Goal: Transaction & Acquisition: Purchase product/service

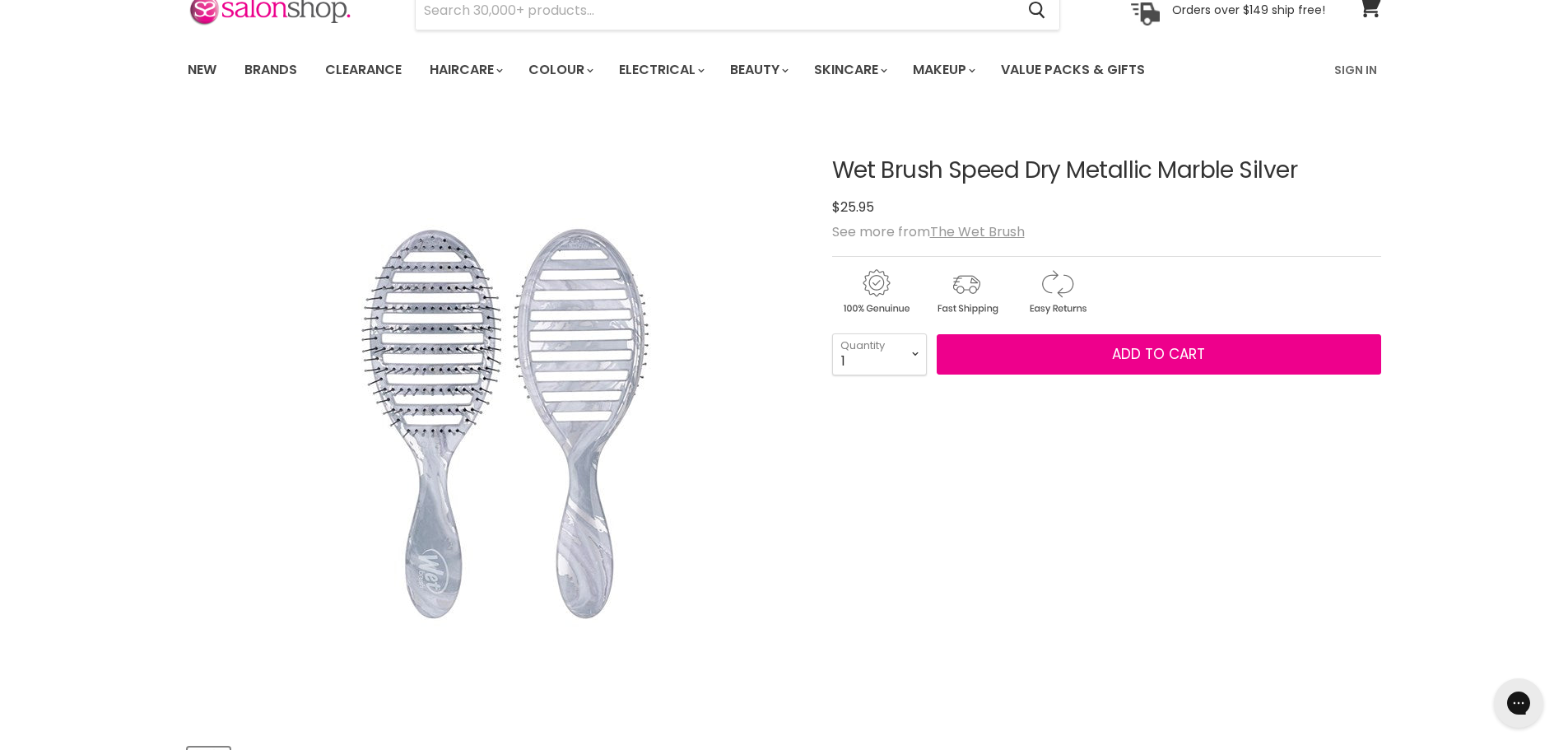
scroll to position [247, 0]
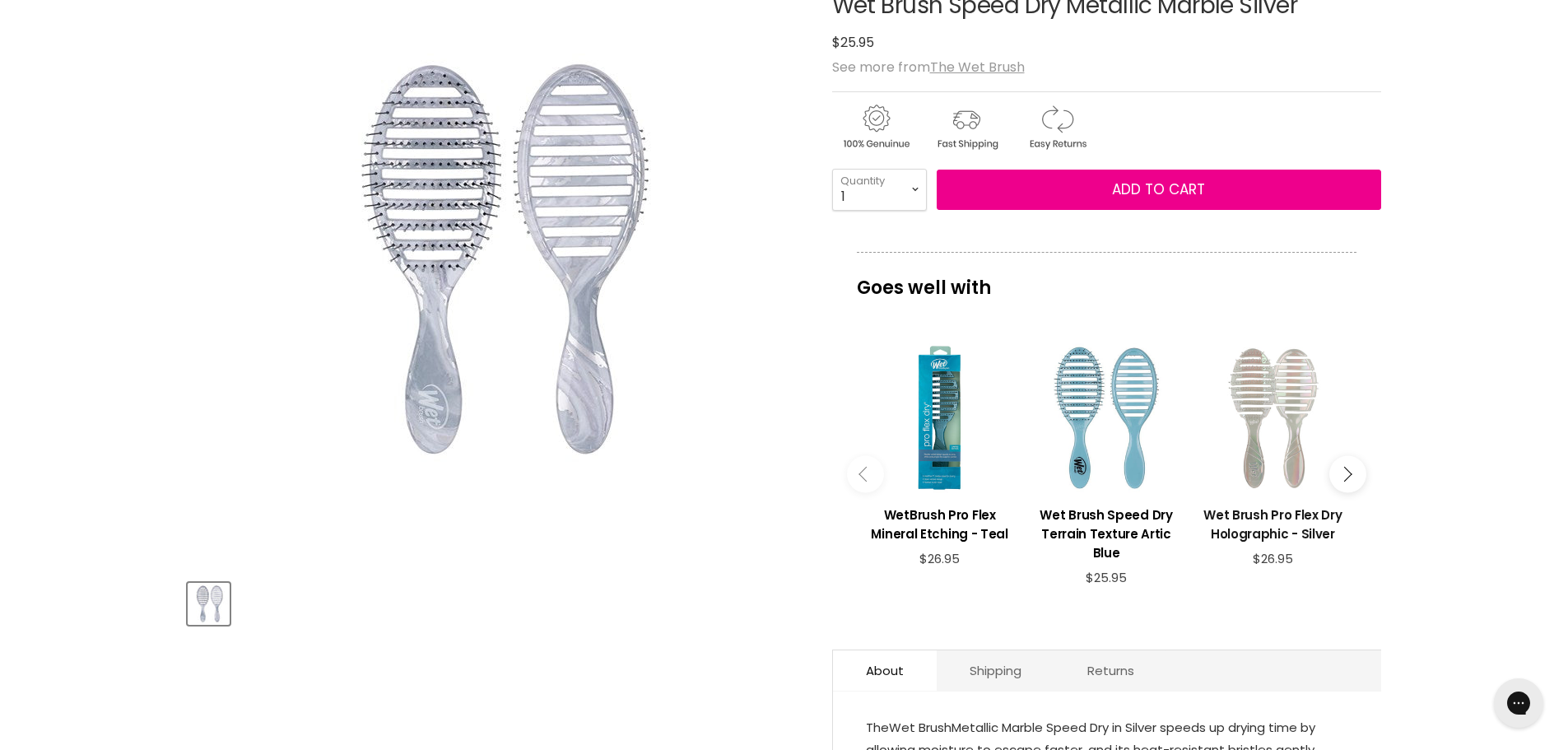
click at [1248, 530] on h3 "Wet Brush Pro Flex Dry Holographic - Silver" at bounding box center [1272, 524] width 149 height 38
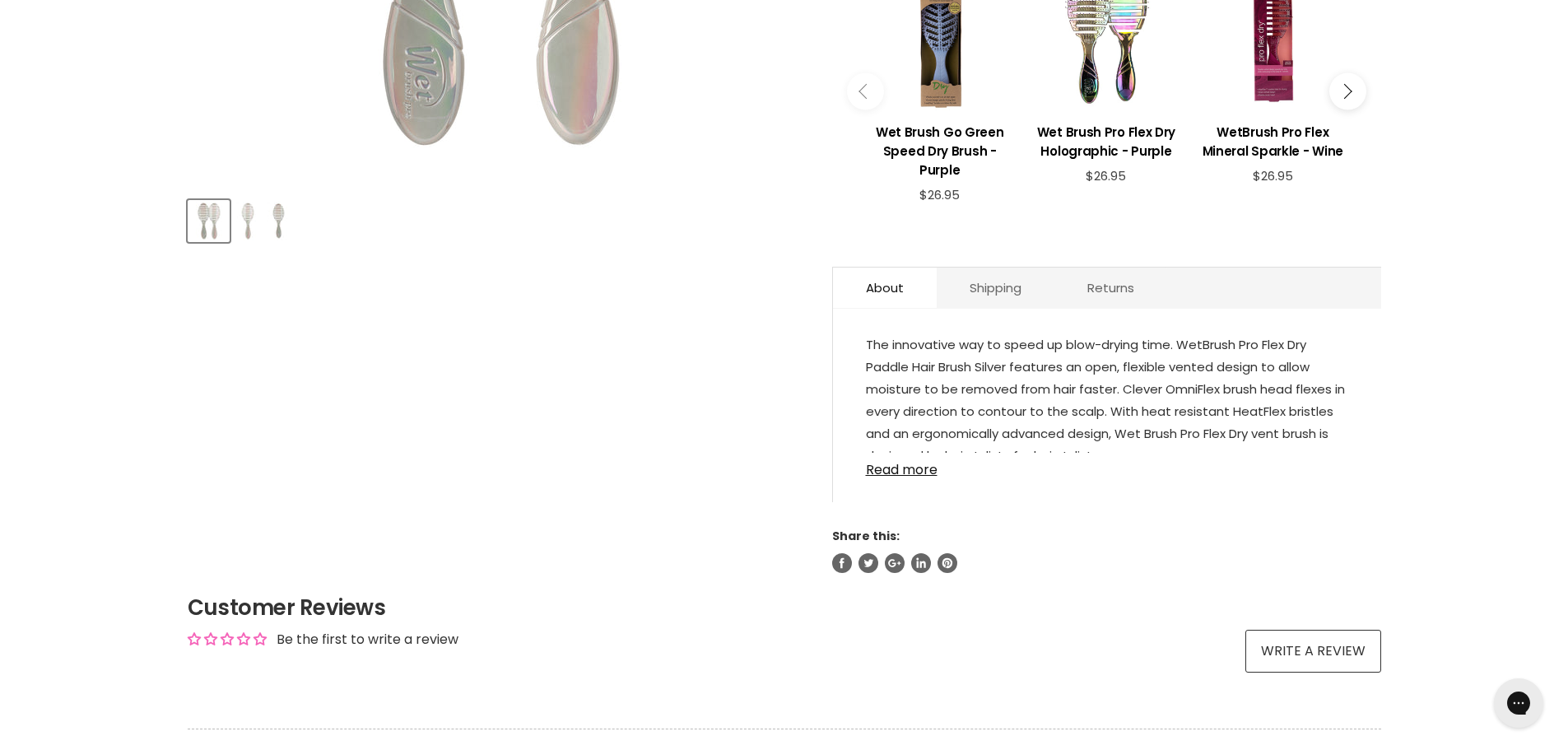
scroll to position [658, 0]
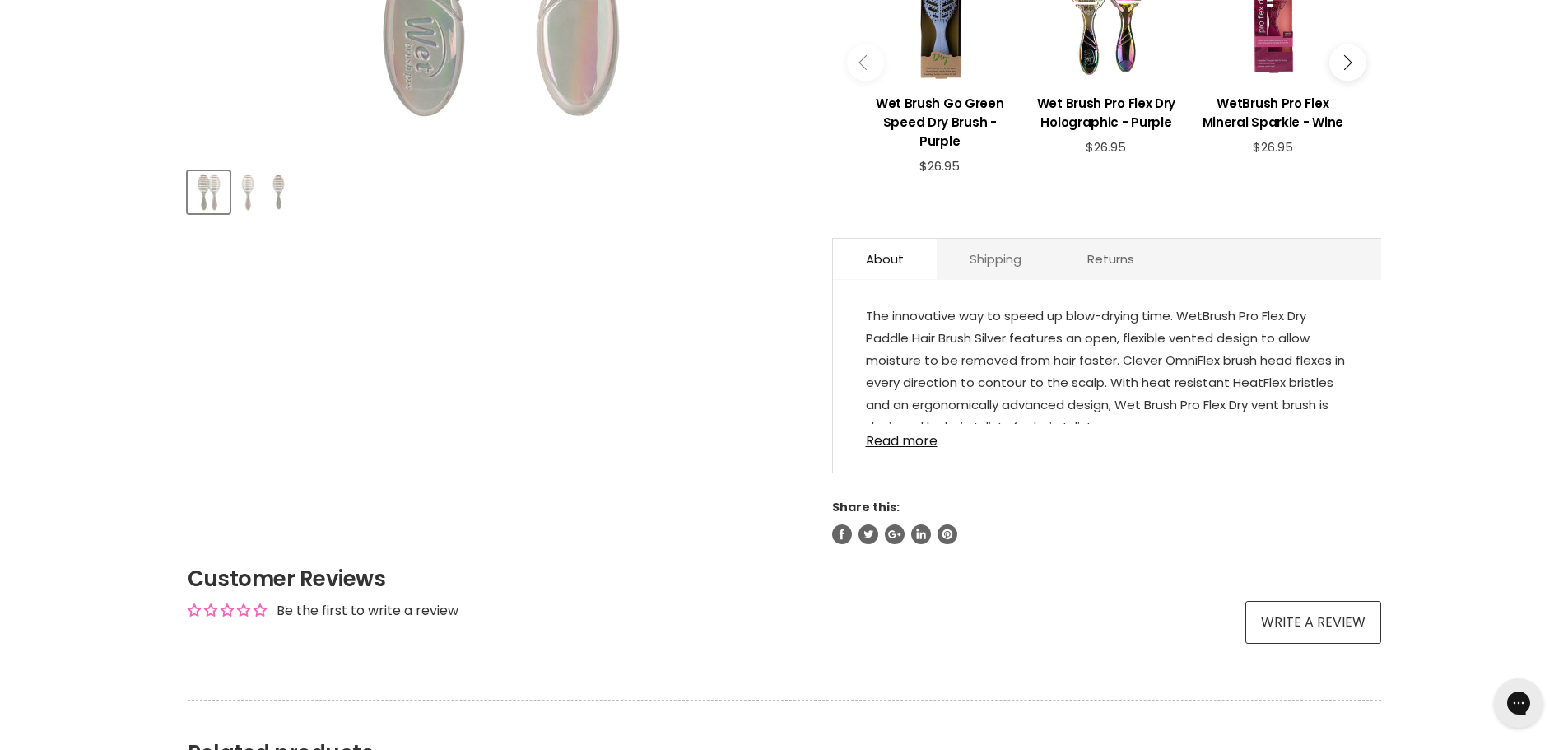
click at [997, 258] on link "Shipping" at bounding box center [995, 259] width 118 height 40
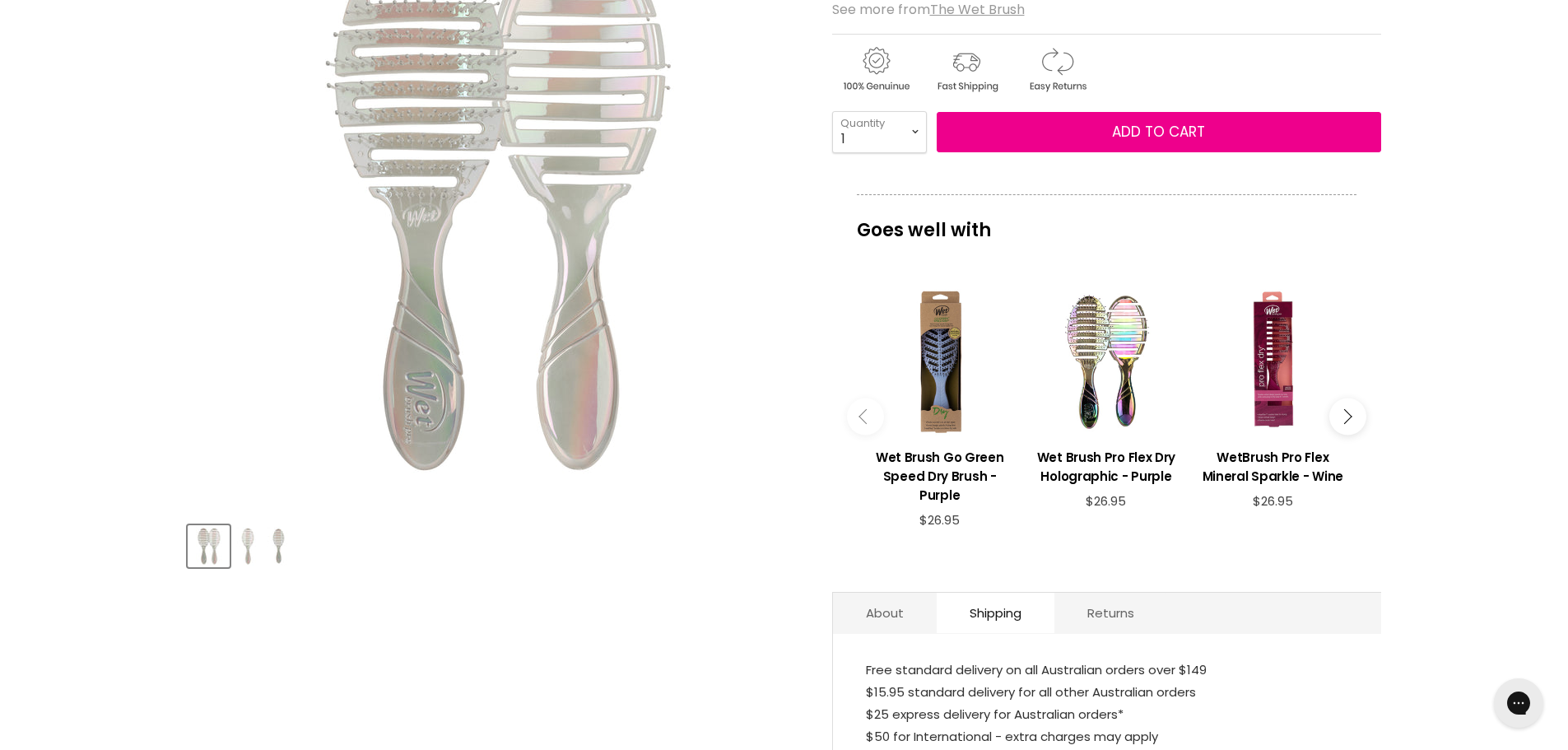
scroll to position [330, 0]
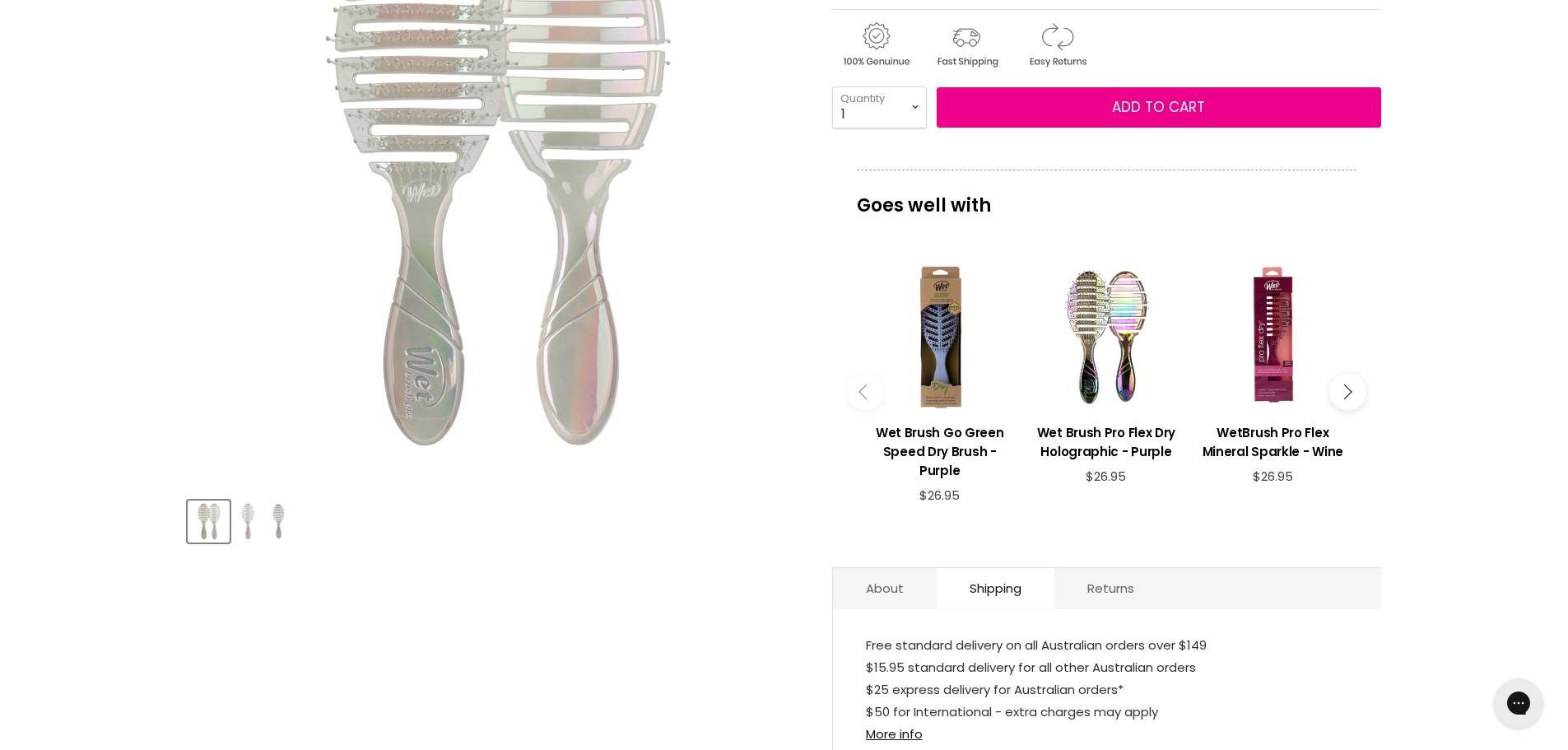
click at [255, 536] on img "Product thumbnails" at bounding box center [247, 521] width 23 height 39
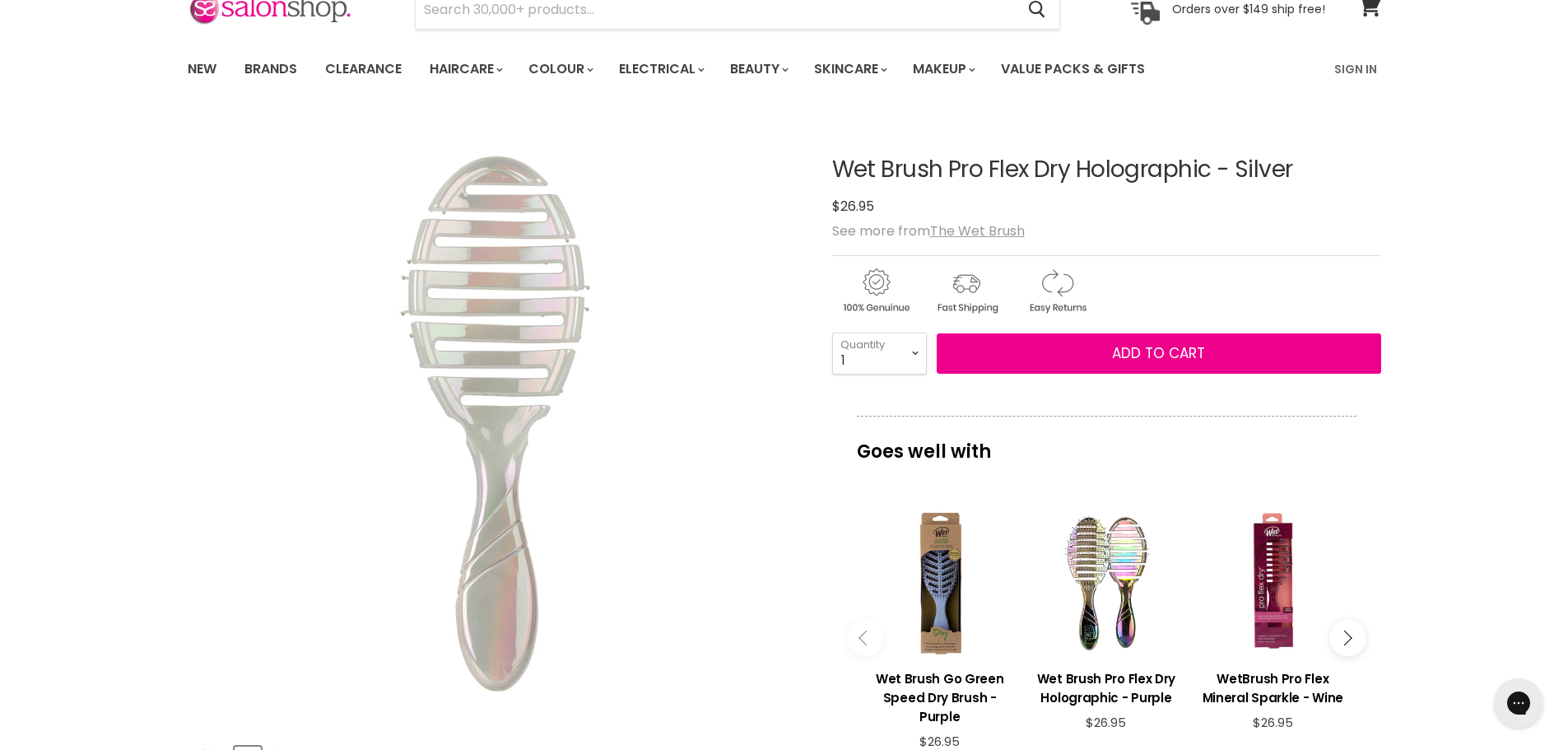
scroll to position [83, 0]
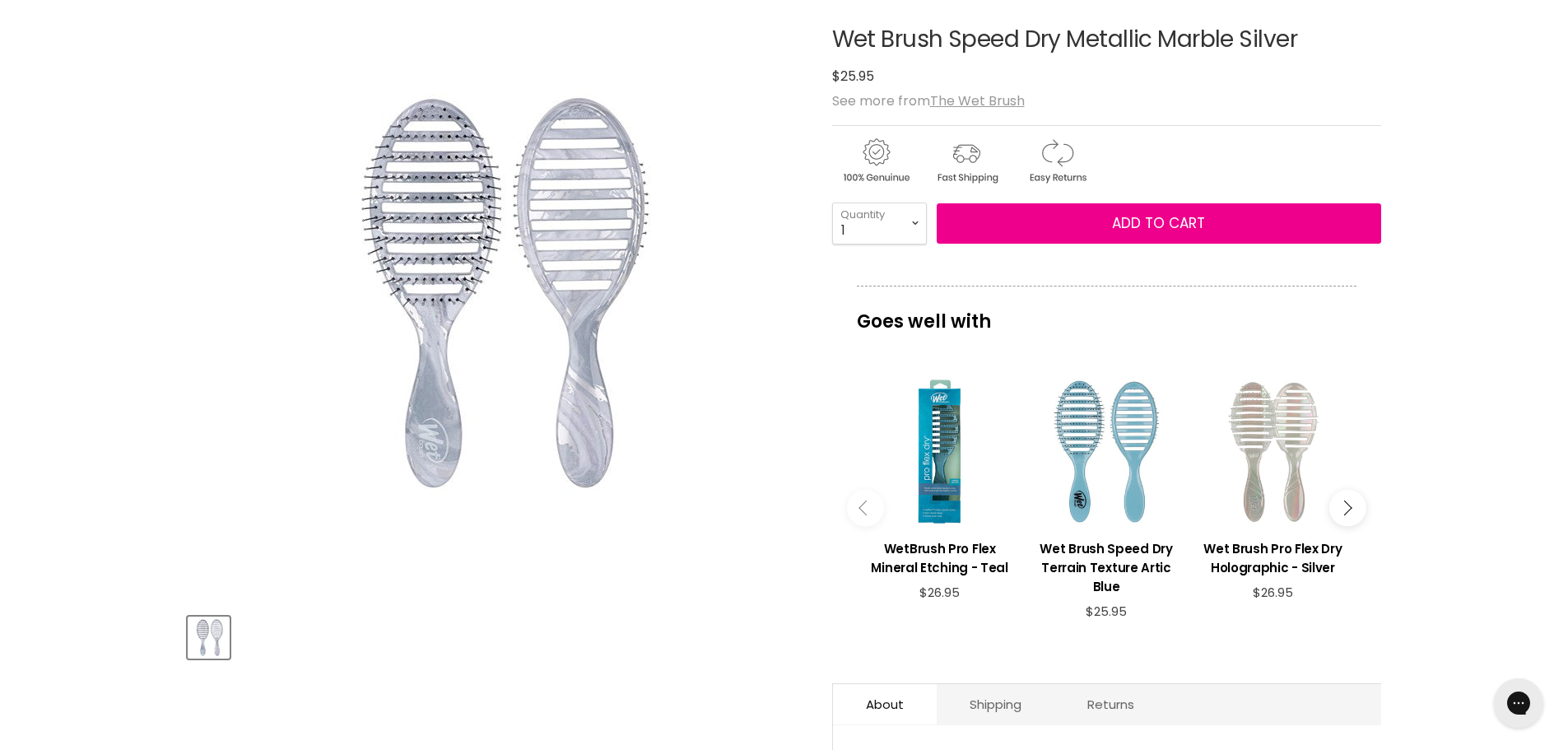
scroll to position [206, 0]
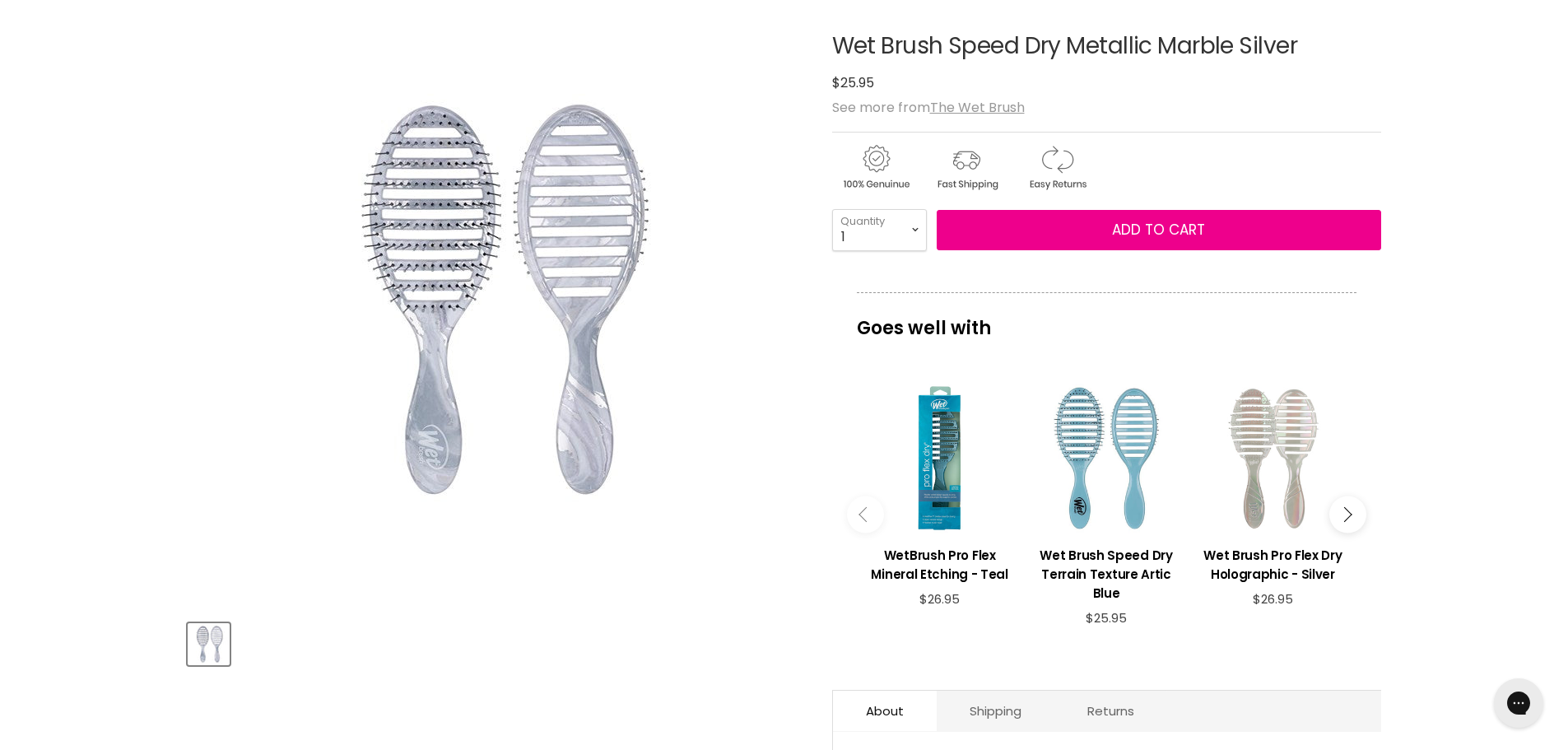
click at [1335, 511] on button "Main content" at bounding box center [1347, 514] width 37 height 37
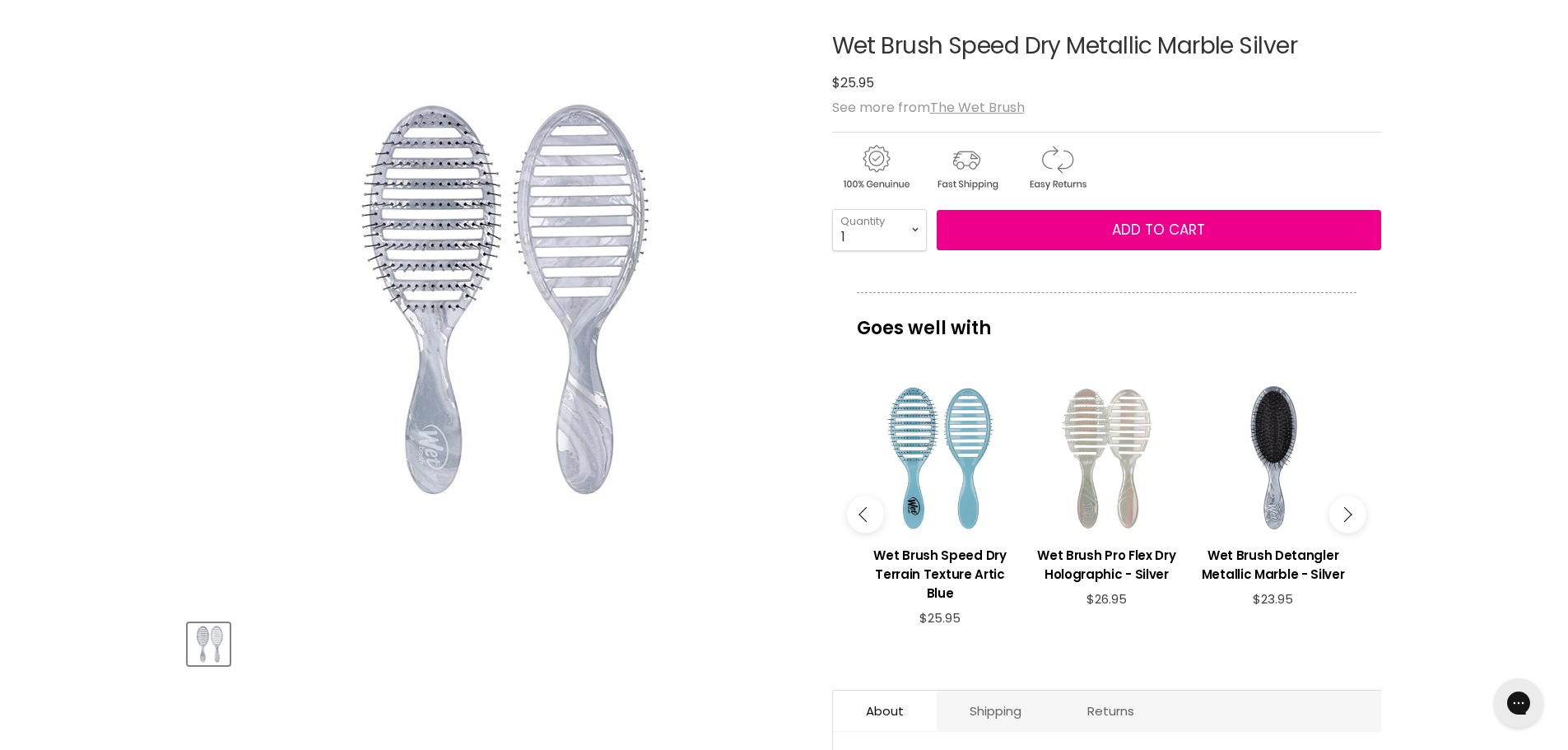
click at [1335, 511] on button "Main content" at bounding box center [1347, 514] width 37 height 37
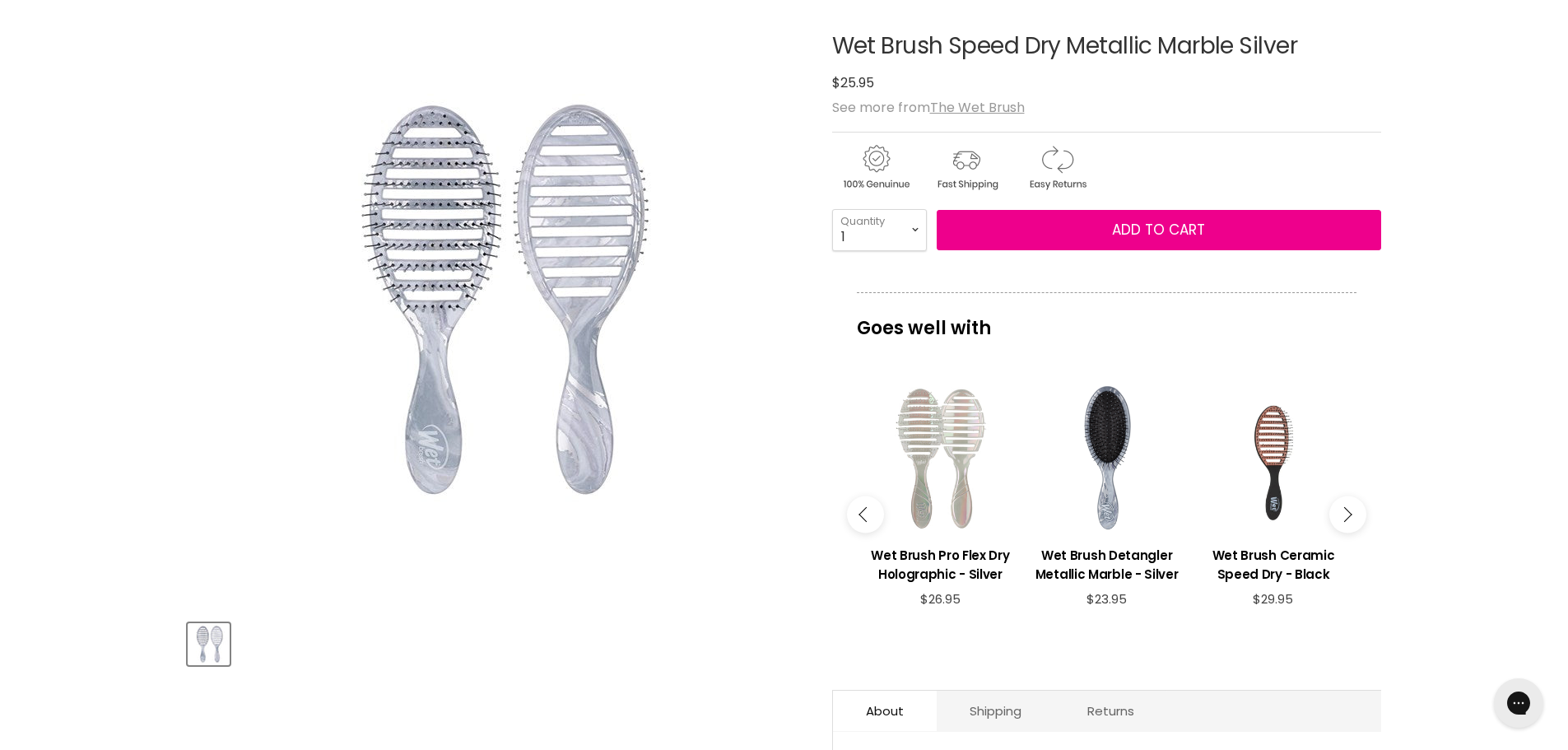
click at [1346, 518] on icon "Main content" at bounding box center [1344, 514] width 15 height 15
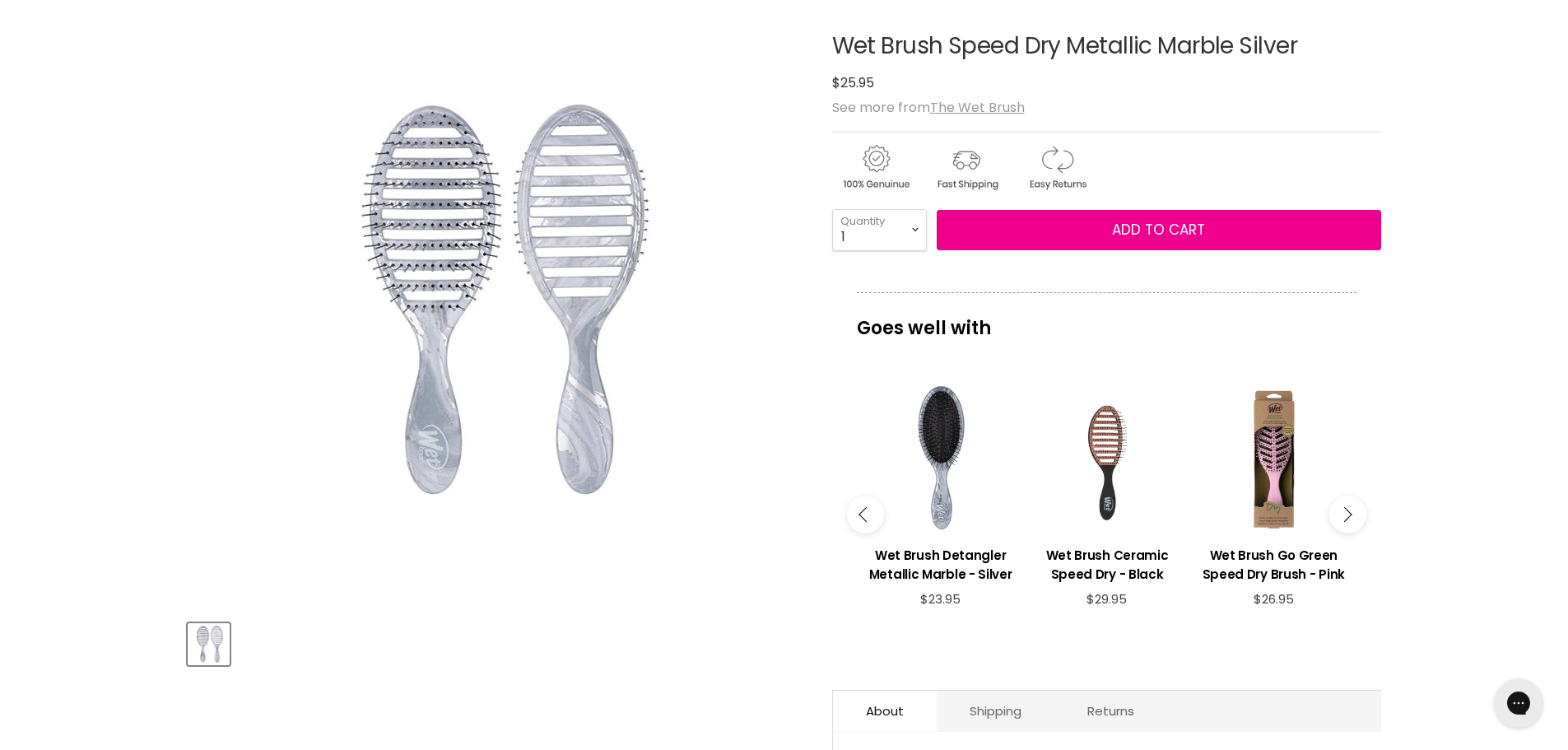
click at [1346, 518] on icon "Main content" at bounding box center [1344, 514] width 15 height 15
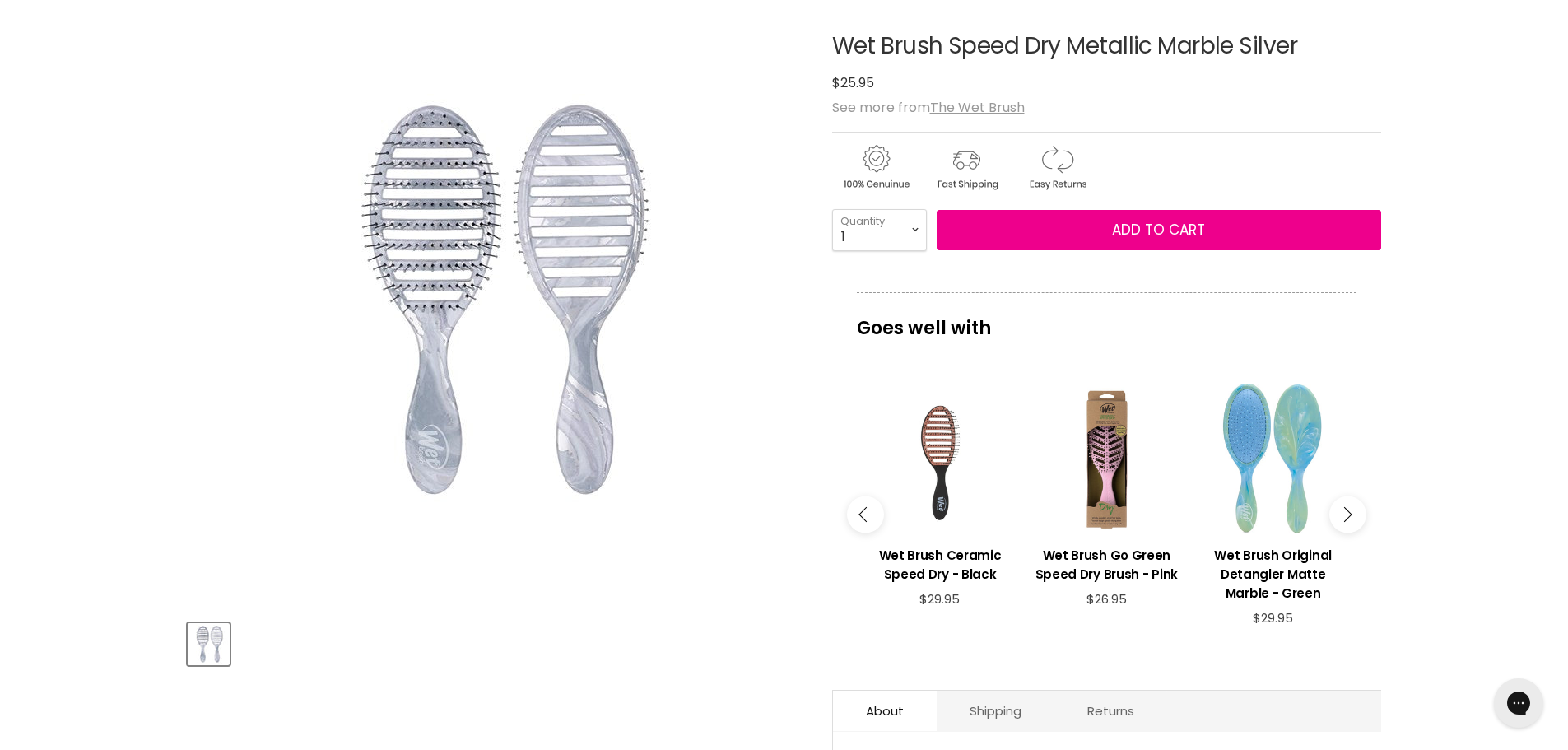
click at [1346, 518] on icon "Main content" at bounding box center [1344, 514] width 15 height 15
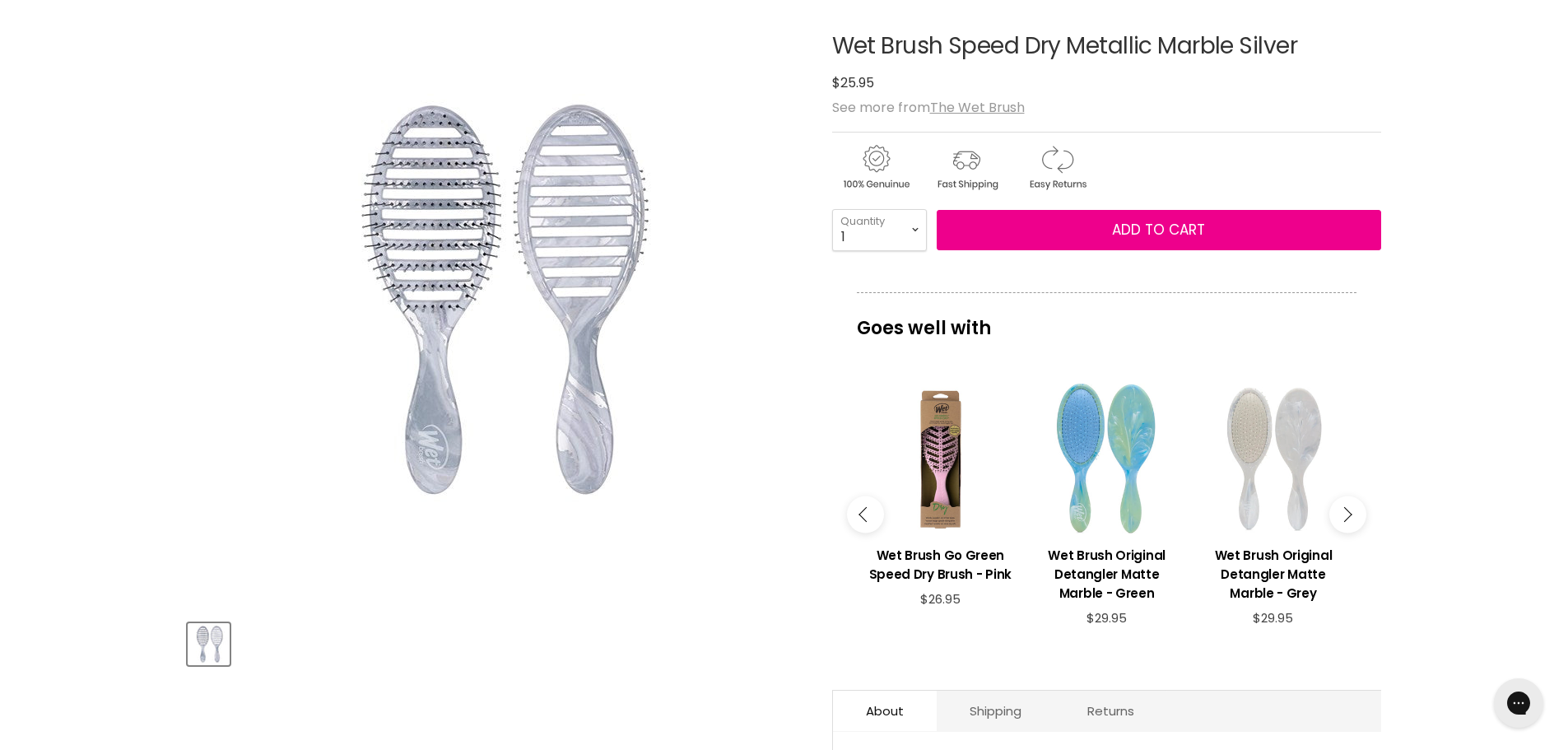
click at [1346, 518] on icon "Main content" at bounding box center [1344, 514] width 15 height 15
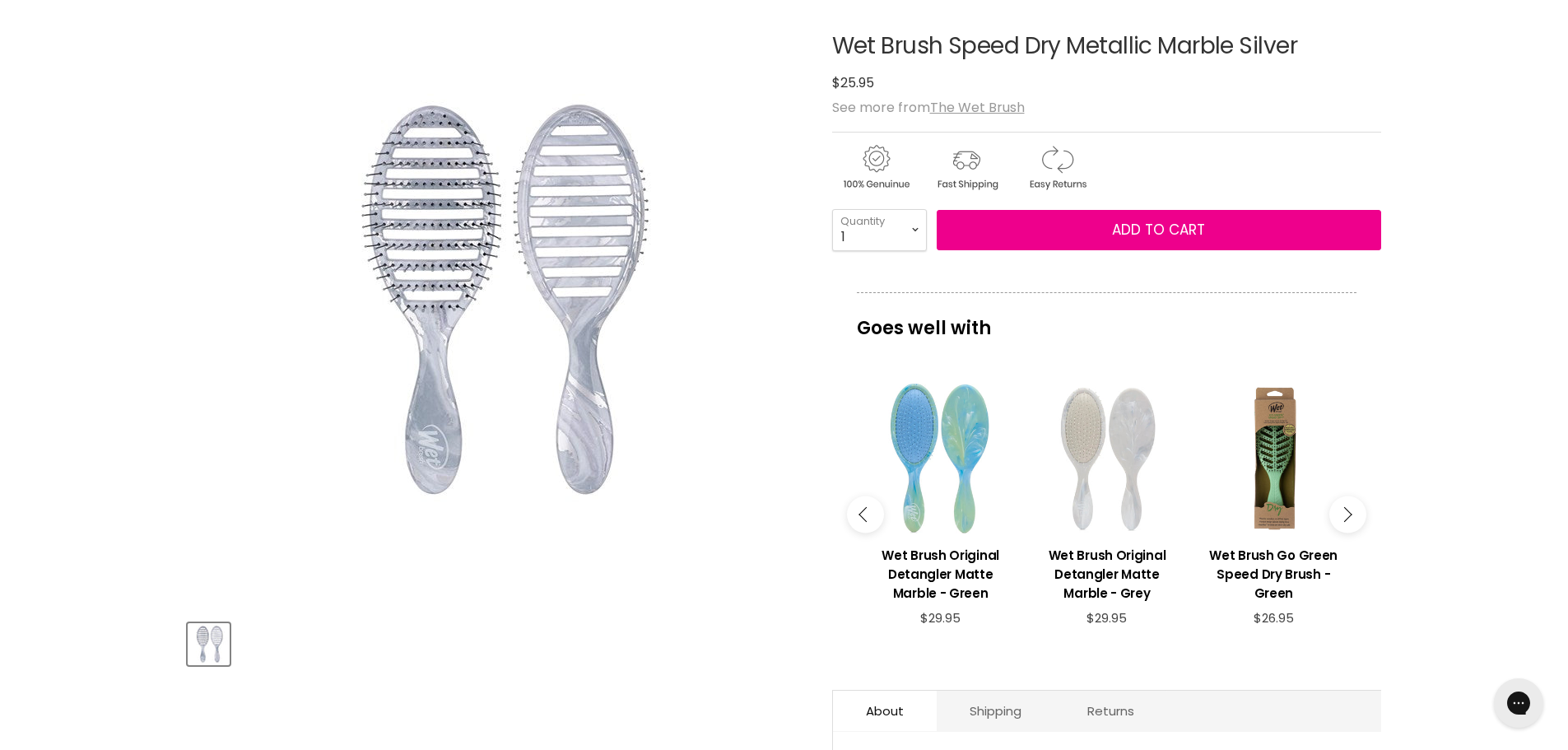
click at [1346, 518] on icon "Main content" at bounding box center [1344, 514] width 15 height 15
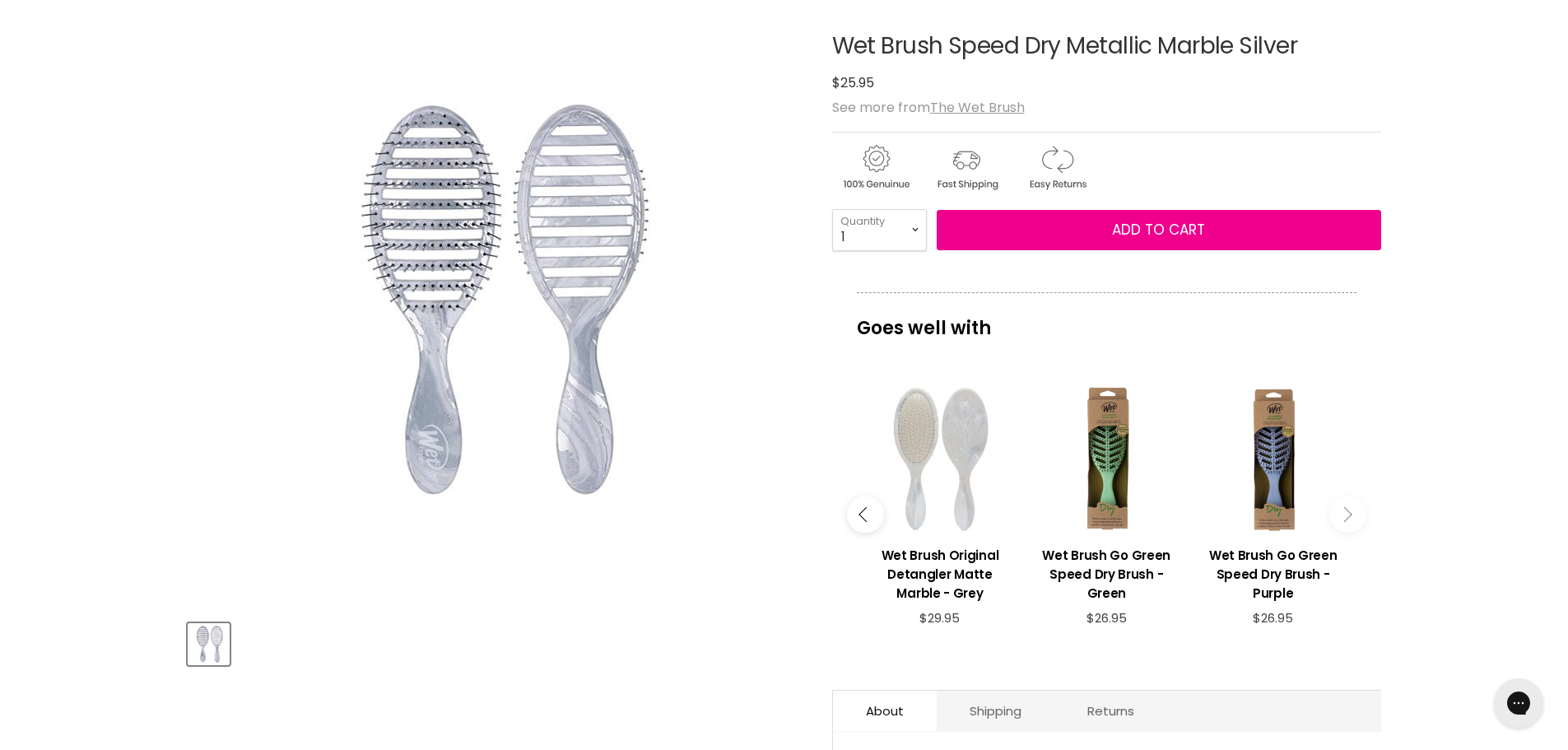
click at [1346, 518] on icon "Main content" at bounding box center [1344, 514] width 15 height 15
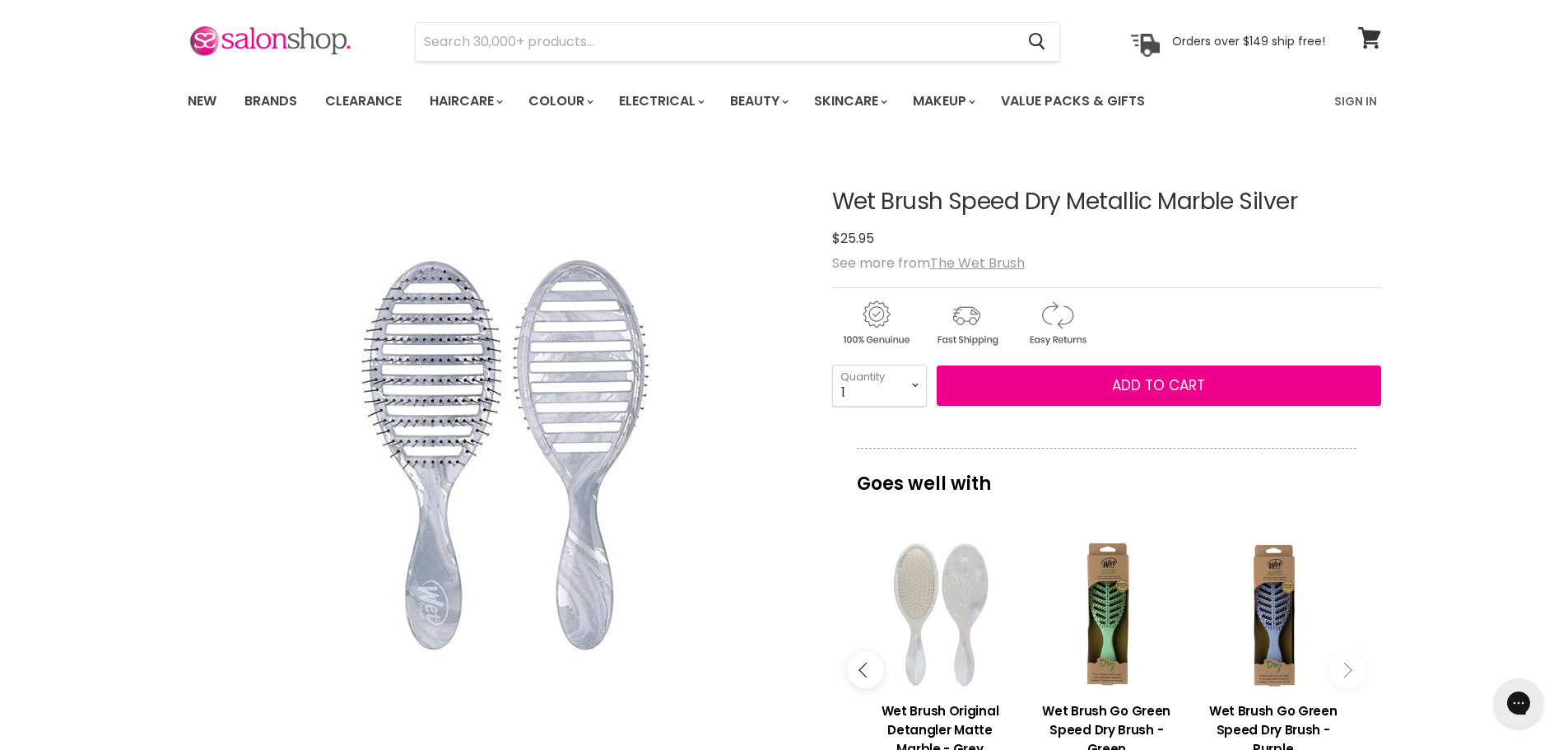
scroll to position [42, 0]
